Goal: Task Accomplishment & Management: Complete application form

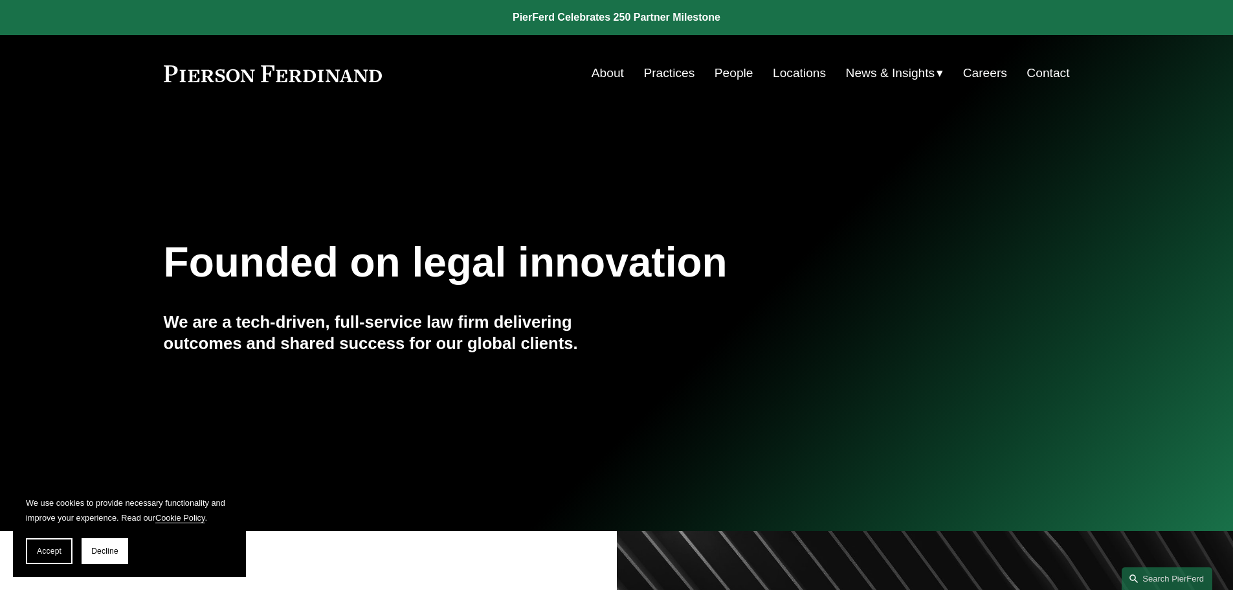
click at [986, 76] on link "Careers" at bounding box center [985, 73] width 44 height 25
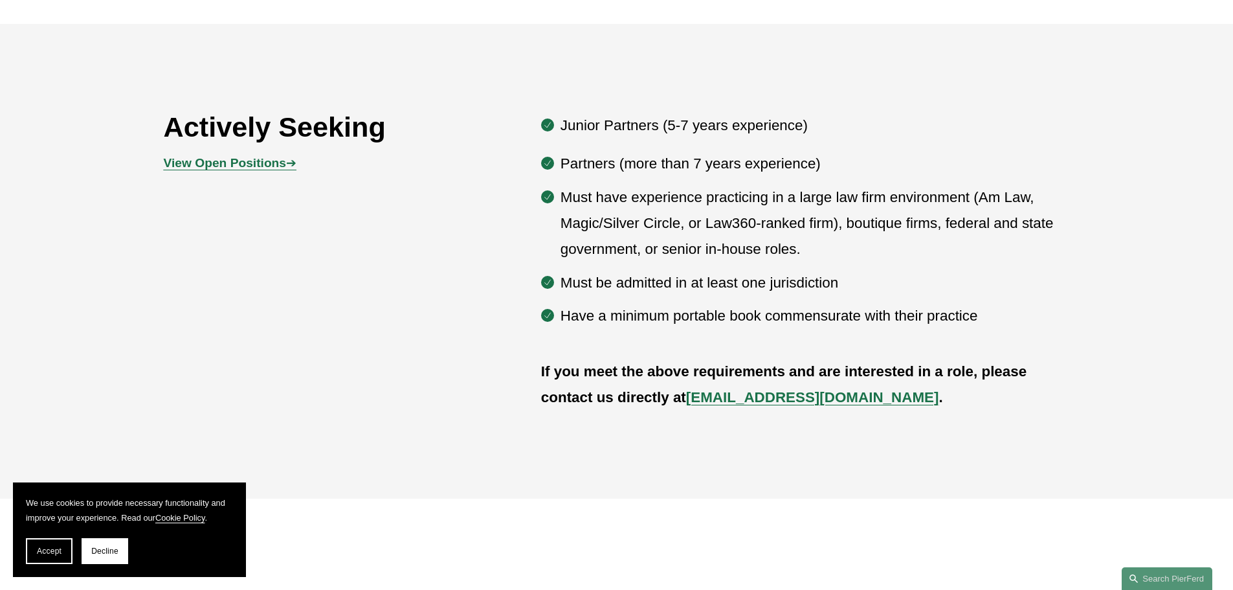
scroll to position [777, 0]
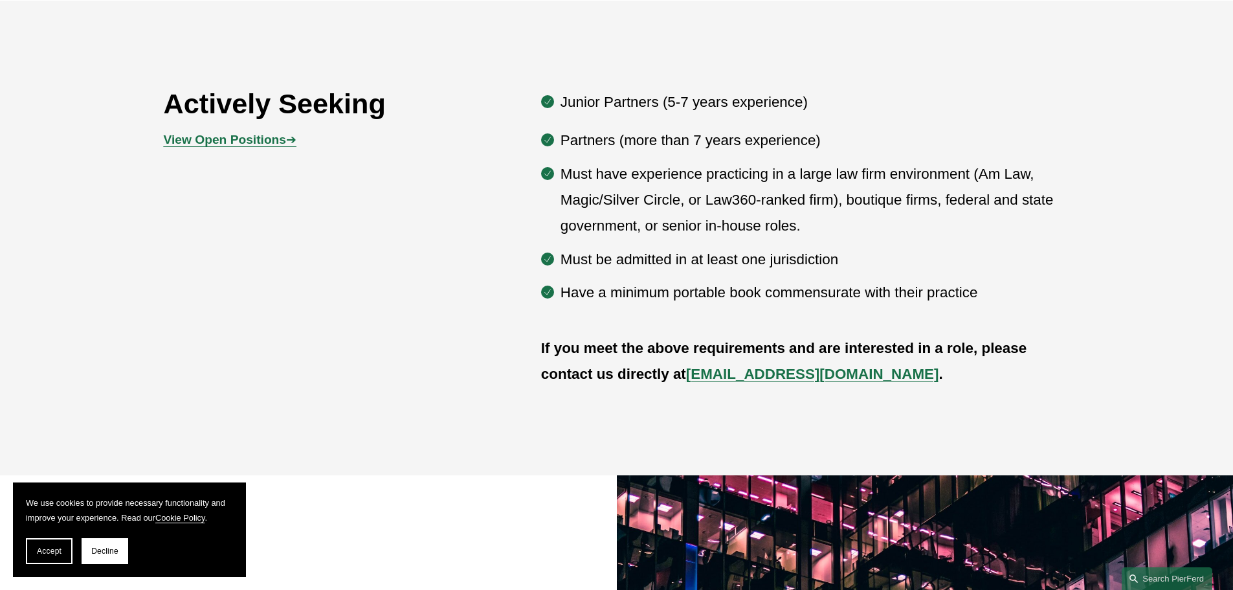
click at [237, 146] on strong "View Open Positions" at bounding box center [225, 140] width 122 height 14
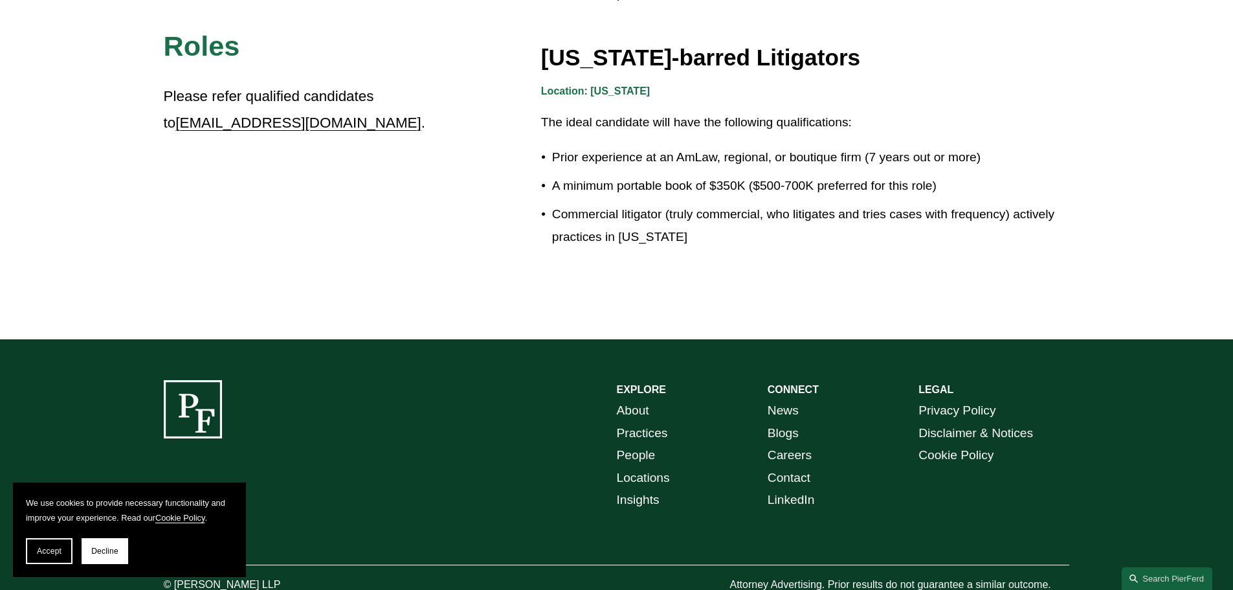
scroll to position [2368, 0]
